Goal: Information Seeking & Learning: Learn about a topic

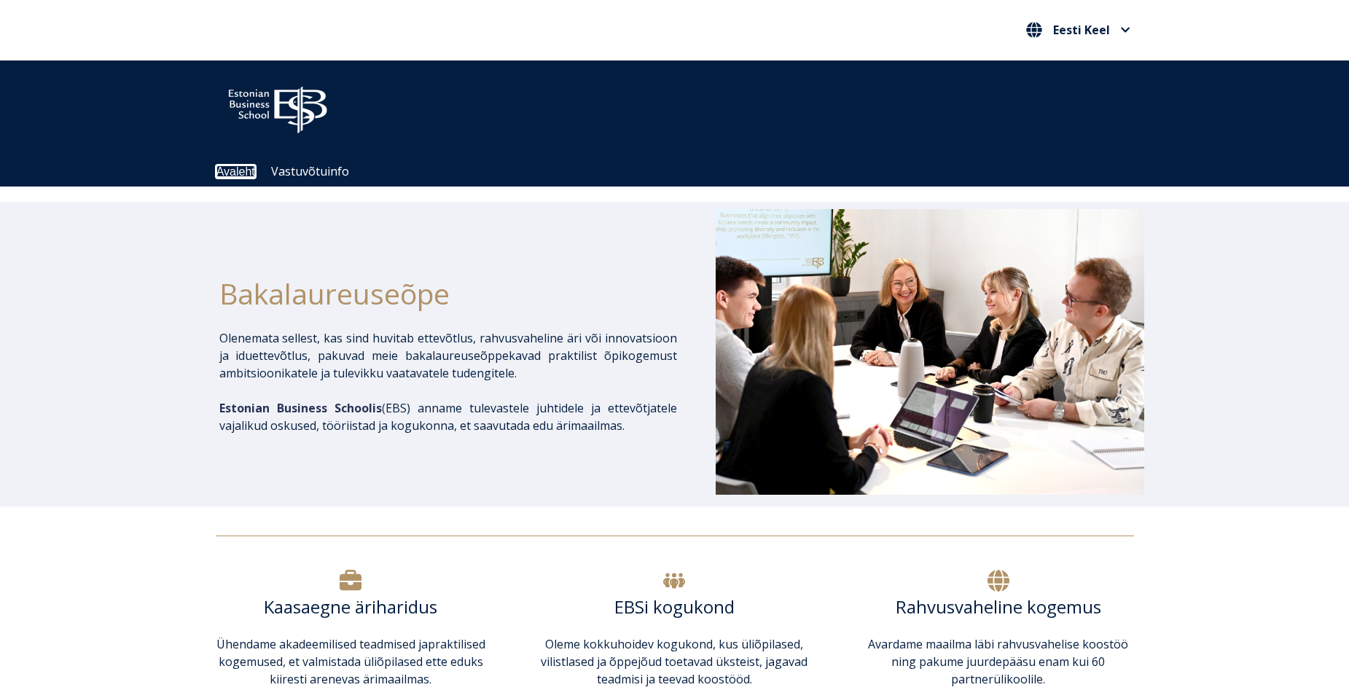
click at [242, 173] on link "Avaleht" at bounding box center [235, 171] width 39 height 12
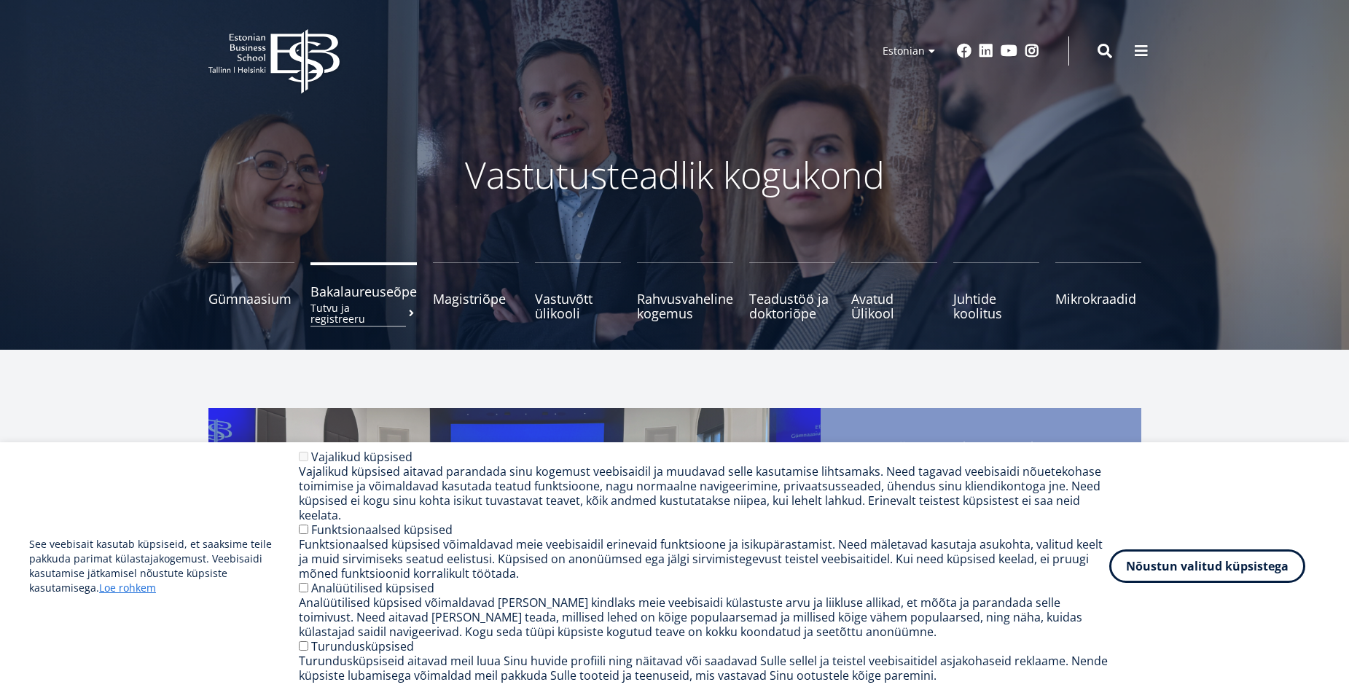
click at [348, 300] on link "Bakalaureuseõpe Tutvu ja registreeru" at bounding box center [363, 291] width 106 height 58
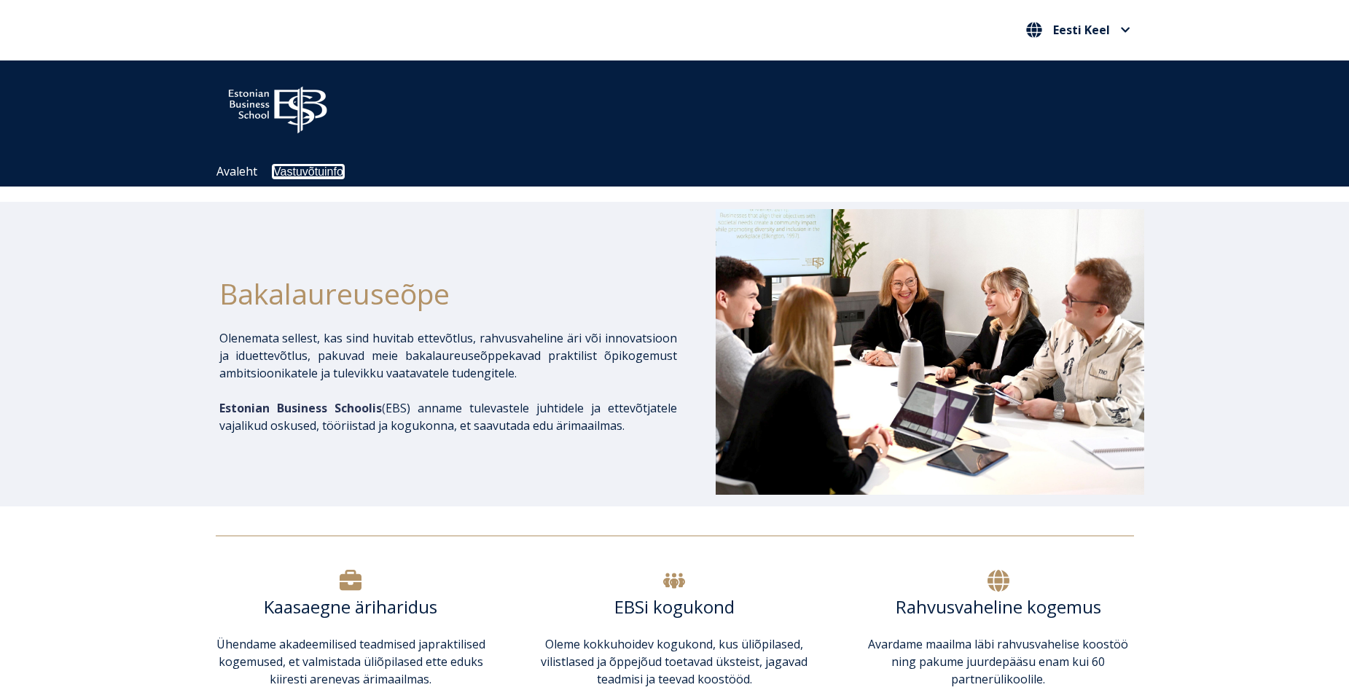
click at [317, 173] on link "Vastuvõtuinfo" at bounding box center [308, 171] width 70 height 12
